Goal: Information Seeking & Learning: Learn about a topic

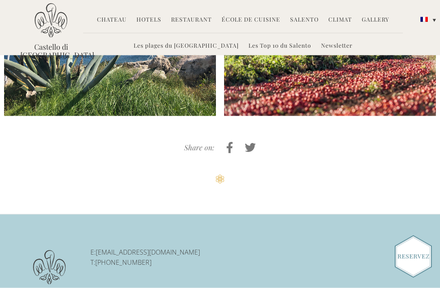
scroll to position [2348, 0]
click at [190, 49] on link "Les plages du [GEOGRAPHIC_DATA]" at bounding box center [186, 46] width 105 height 9
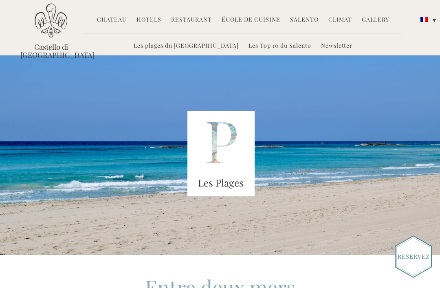
click at [302, 20] on link "Salento" at bounding box center [304, 19] width 29 height 9
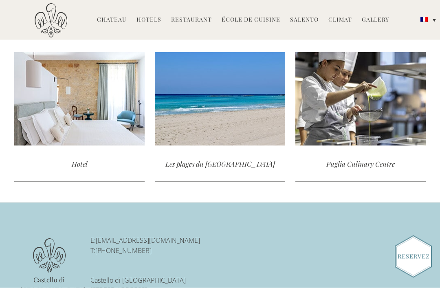
scroll to position [1593, 0]
click at [250, 105] on div "read more" at bounding box center [220, 99] width 130 height 94
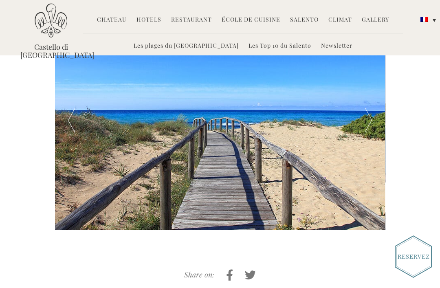
scroll to position [364, 0]
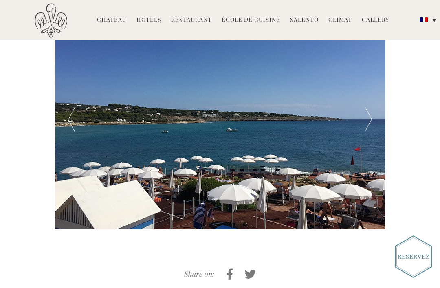
click at [370, 119] on div at bounding box center [368, 119] width 33 height 220
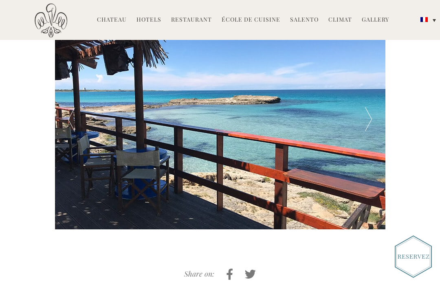
click at [372, 120] on div at bounding box center [368, 119] width 33 height 220
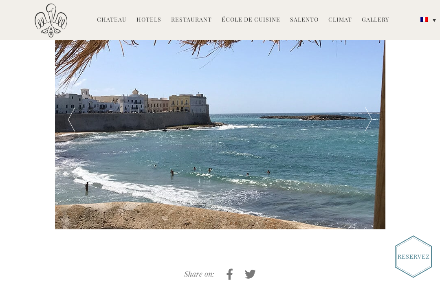
click at [374, 119] on div at bounding box center [368, 119] width 33 height 220
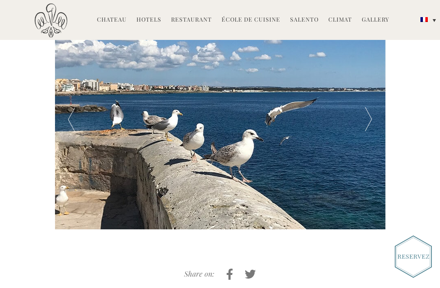
click at [376, 119] on div at bounding box center [368, 119] width 33 height 220
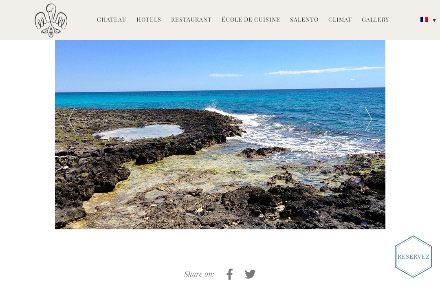
click at [371, 119] on div at bounding box center [368, 119] width 33 height 220
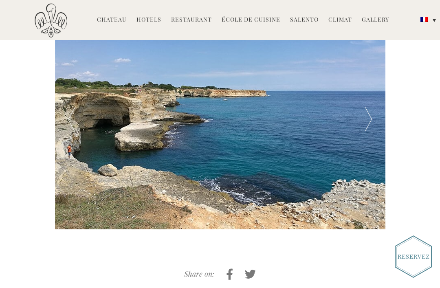
click at [369, 121] on div at bounding box center [368, 119] width 33 height 220
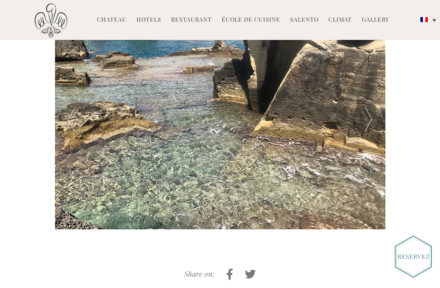
click at [369, 120] on div at bounding box center [368, 119] width 33 height 220
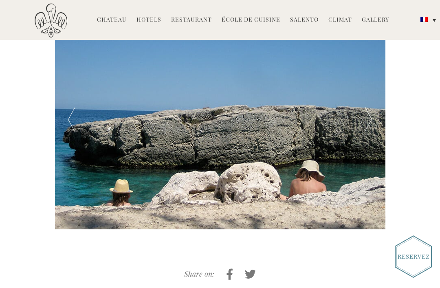
click at [369, 122] on div at bounding box center [368, 119] width 33 height 220
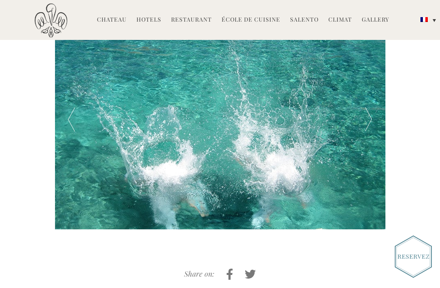
click at [372, 118] on div at bounding box center [368, 119] width 33 height 220
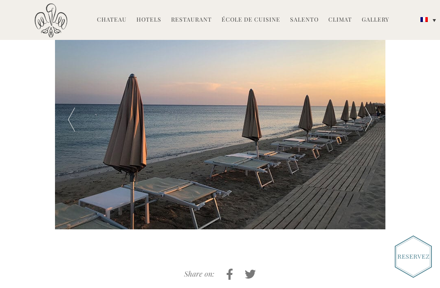
click at [372, 117] on div at bounding box center [368, 119] width 33 height 220
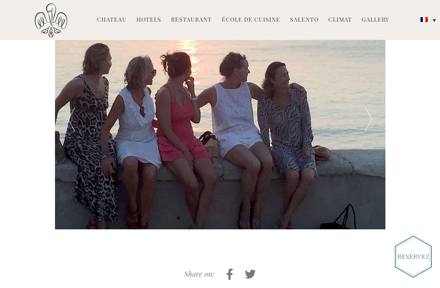
scroll to position [271, 0]
